Goal: Task Accomplishment & Management: Use online tool/utility

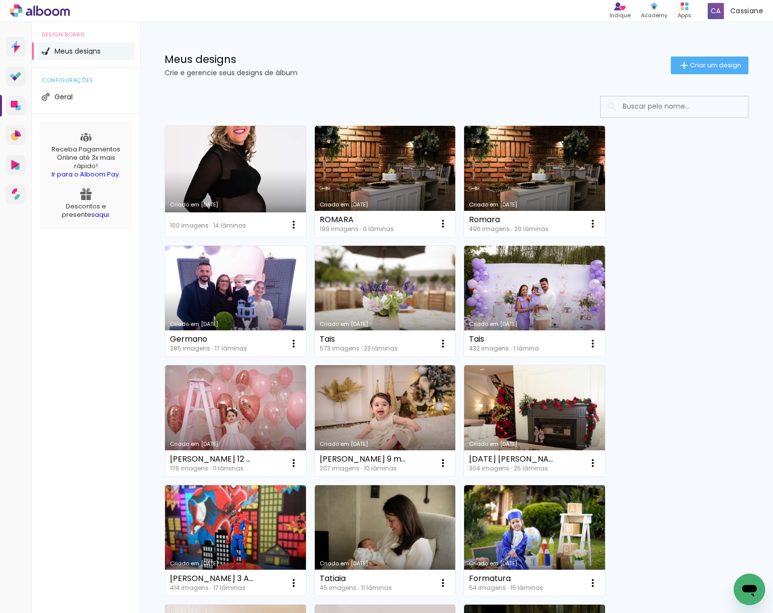
click at [254, 177] on link "Criado em [DATE]" at bounding box center [235, 181] width 141 height 111
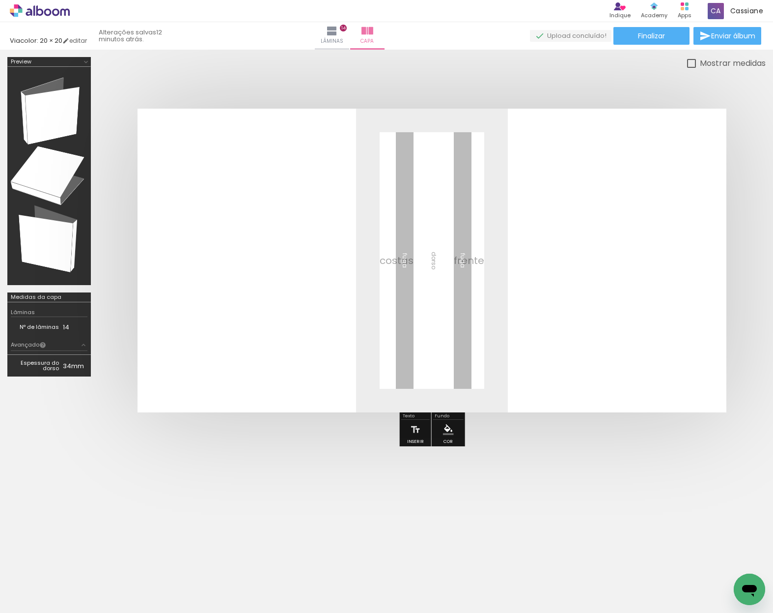
scroll to position [0, 4867]
click at [47, 598] on span "Adicionar Fotos" at bounding box center [34, 599] width 29 height 11
click at [0, 0] on input "file" at bounding box center [0, 0] width 0 height 0
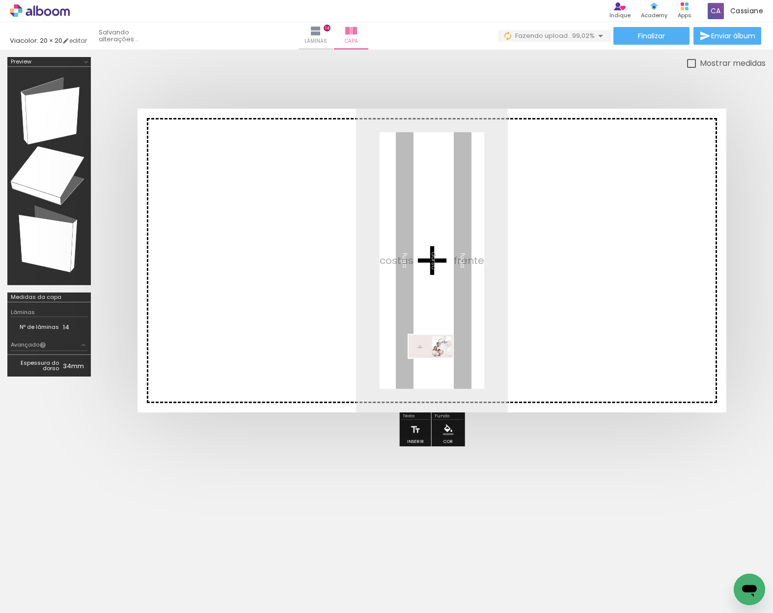
drag, startPoint x: 724, startPoint y: 578, endPoint x: 438, endPoint y: 364, distance: 357.2
click at [438, 364] on quentale-workspace at bounding box center [386, 306] width 773 height 613
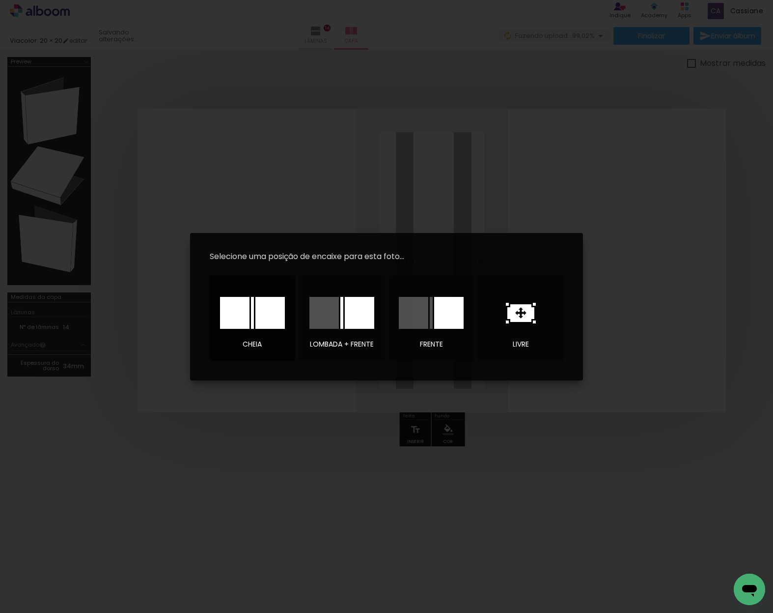
click at [257, 314] on div at bounding box center [269, 313] width 29 height 32
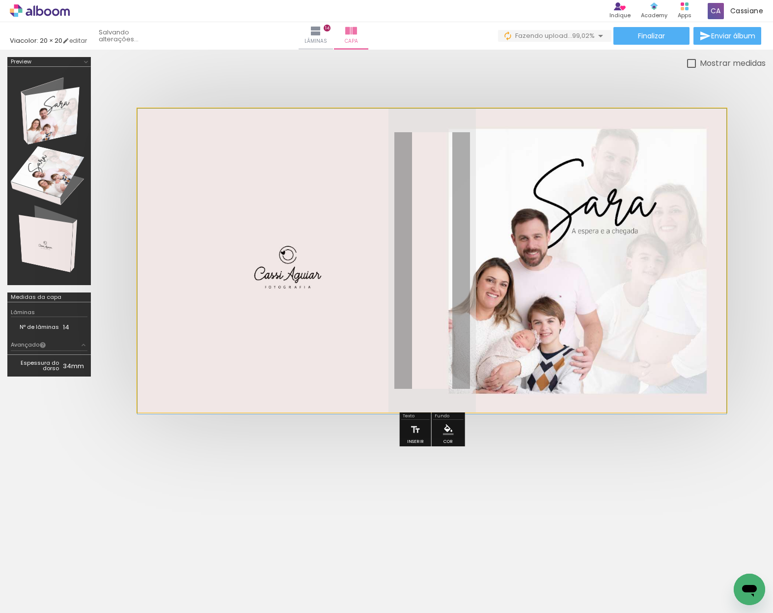
drag, startPoint x: 492, startPoint y: 332, endPoint x: 502, endPoint y: 340, distance: 12.5
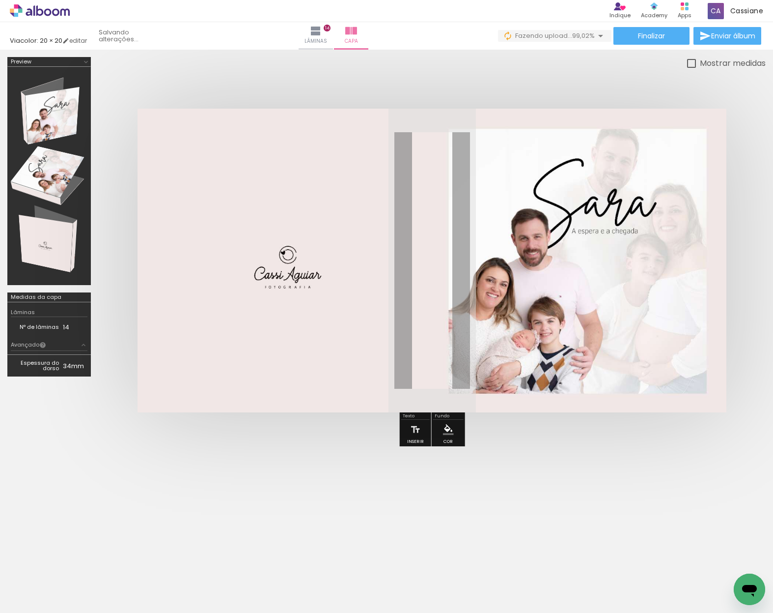
click at [626, 487] on div at bounding box center [386, 513] width 773 height 108
click at [598, 445] on div at bounding box center [432, 260] width 668 height 382
click at [322, 28] on iron-icon at bounding box center [316, 31] width 12 height 12
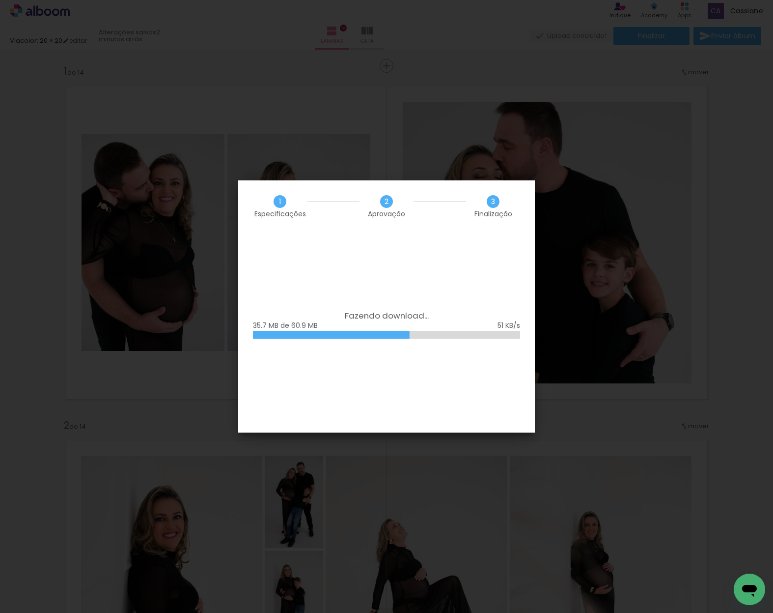
scroll to position [0, 4922]
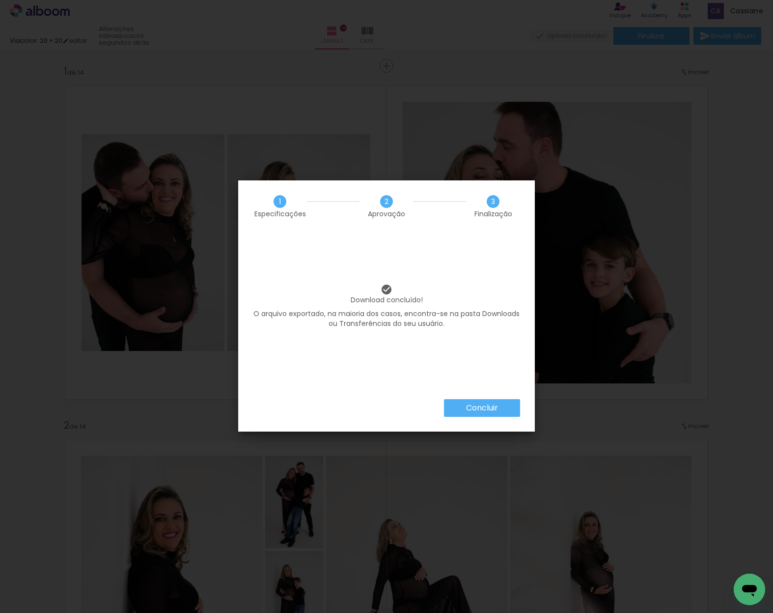
click at [0, 0] on slot "Concluir" at bounding box center [0, 0] width 0 height 0
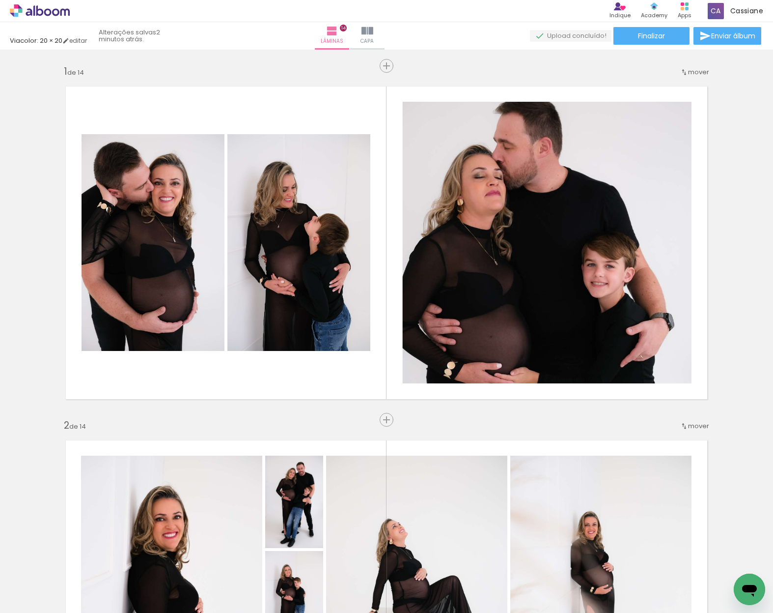
scroll to position [0, 4922]
